Goal: Browse casually

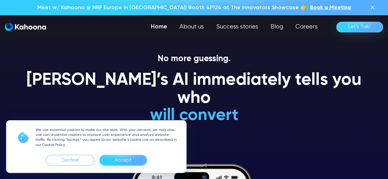
click at [130, 163] on div "Accept" at bounding box center [123, 161] width 17 height 10
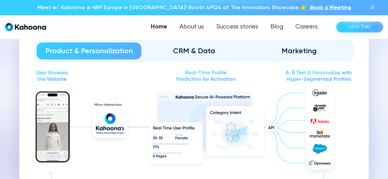
scroll to position [648, 0]
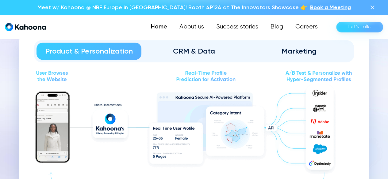
click at [195, 51] on div "CRM & Data" at bounding box center [194, 52] width 88 height 10
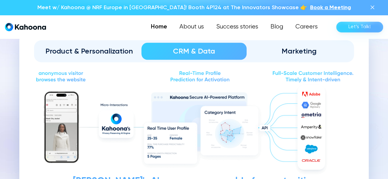
click at [278, 52] on div "Marketing" at bounding box center [299, 52] width 88 height 10
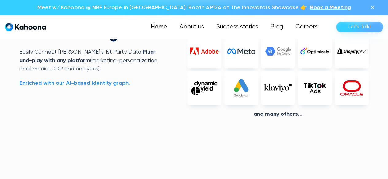
scroll to position [1359, 0]
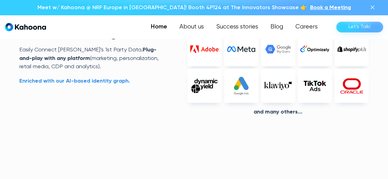
click at [179, 91] on div "Universal Integrations Easily Connect Kahoona’s 1st Party Data.  Plug-and-play …" at bounding box center [193, 63] width 349 height 184
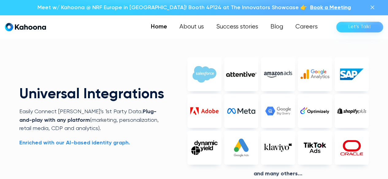
scroll to position [1297, 0]
